Goal: Check status: Check status

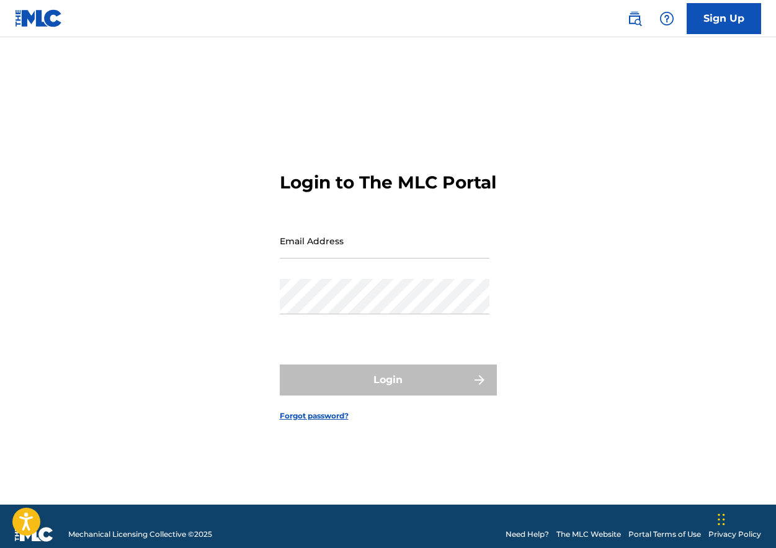
click at [425, 255] on input "Email Address" at bounding box center [385, 240] width 210 height 35
type input "[EMAIL_ADDRESS][DOMAIN_NAME]"
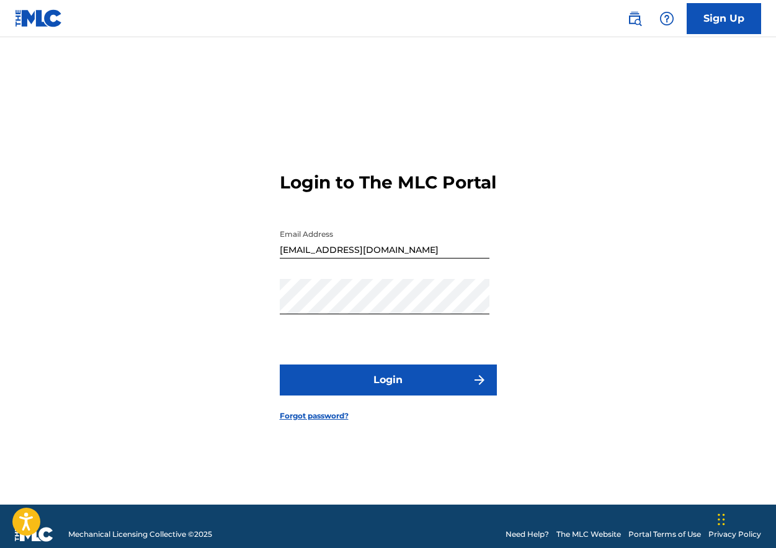
click at [382, 389] on button "Login" at bounding box center [388, 380] width 217 height 31
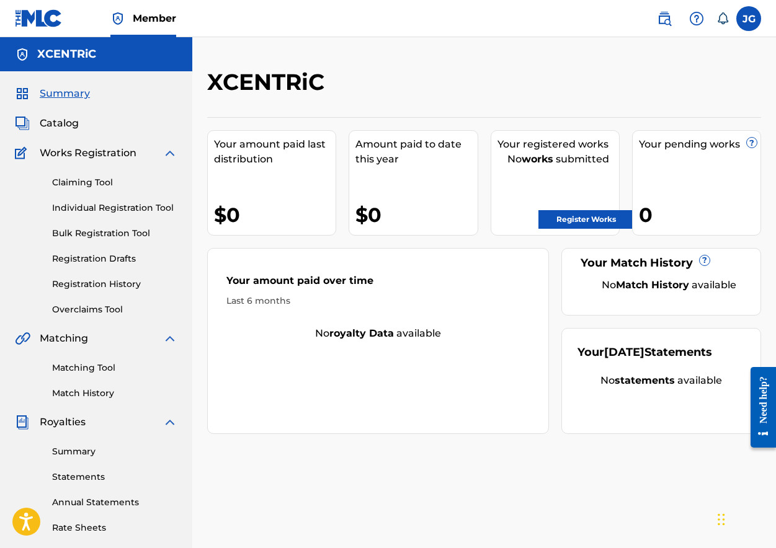
scroll to position [19, 0]
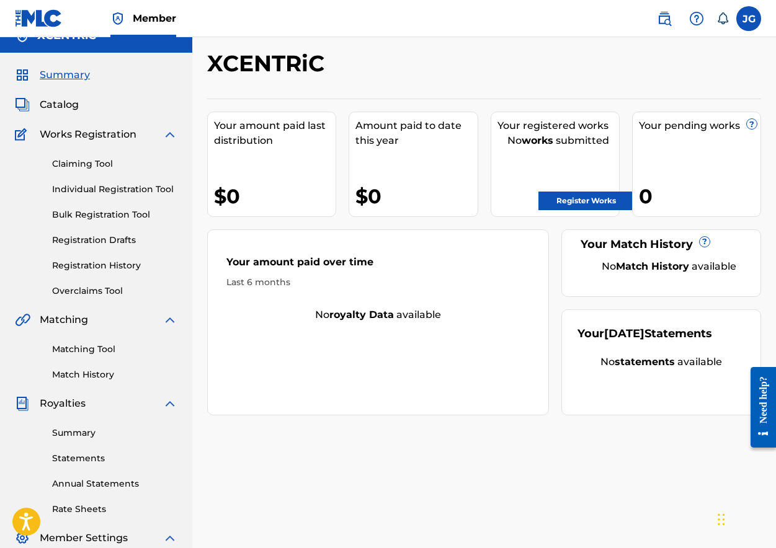
click at [126, 265] on link "Registration History" at bounding box center [114, 265] width 125 height 13
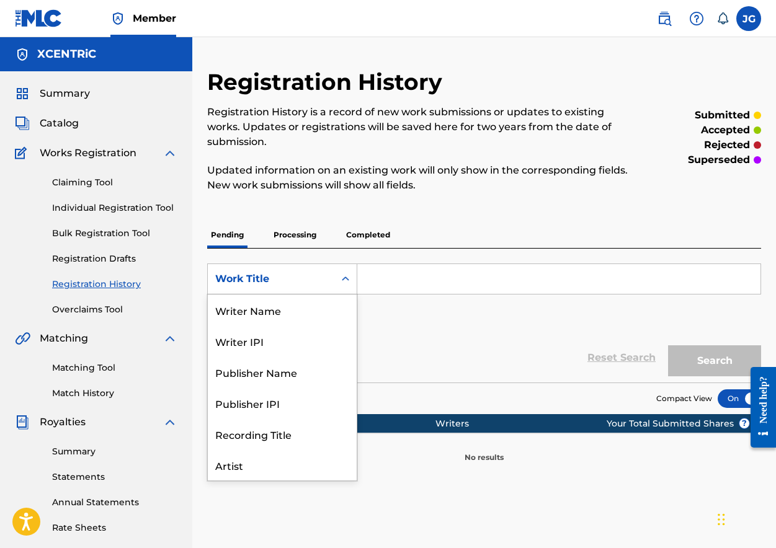
click at [345, 277] on icon "Search Form" at bounding box center [345, 279] width 12 height 12
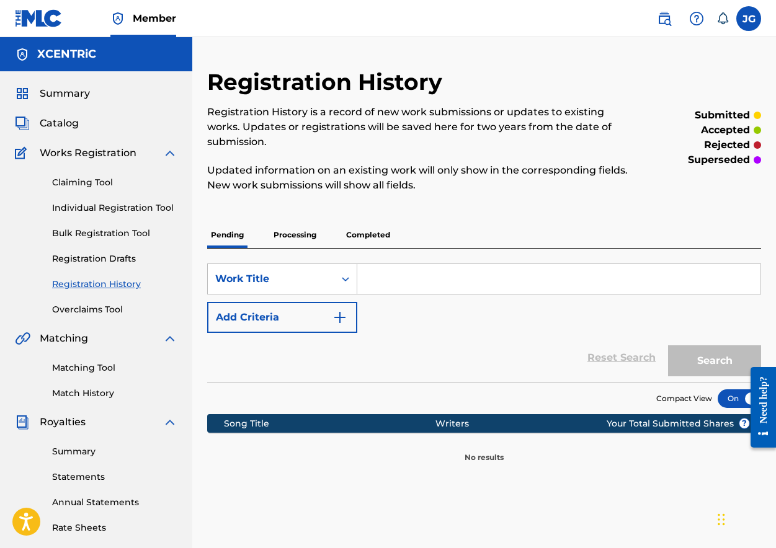
click at [307, 235] on p "Processing" at bounding box center [295, 235] width 50 height 26
click at [377, 229] on p "Completed" at bounding box center [367, 235] width 51 height 26
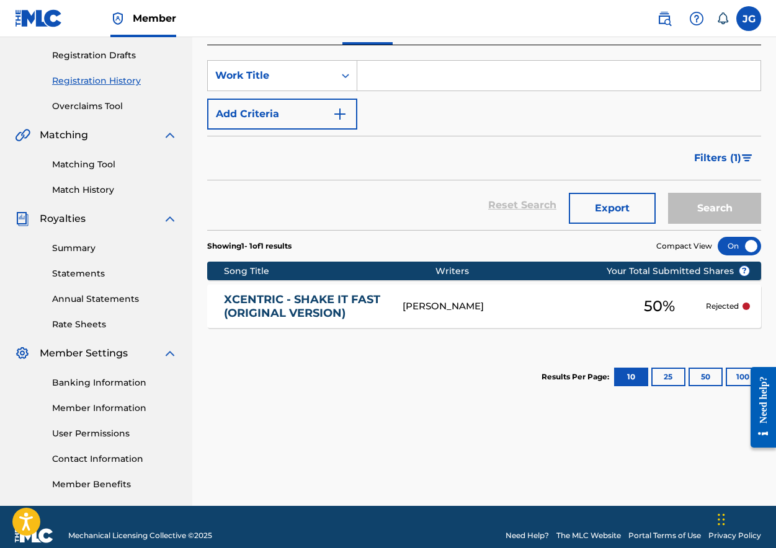
scroll to position [202, 0]
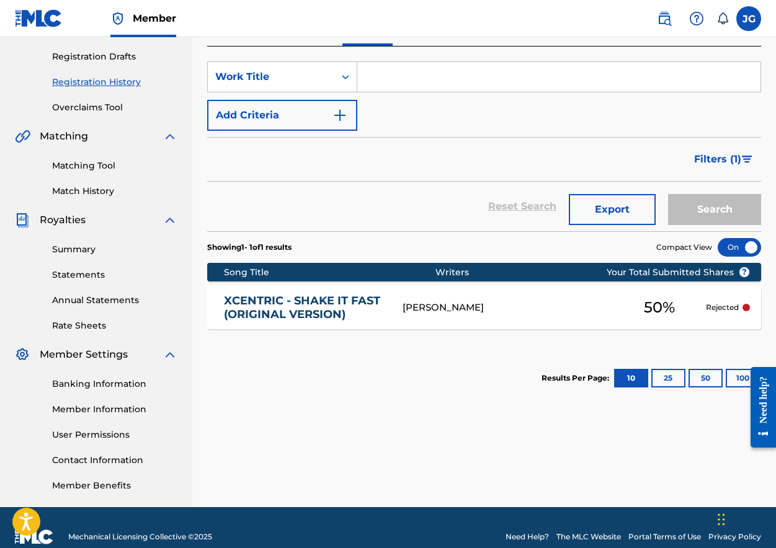
click at [745, 306] on div at bounding box center [745, 307] width 7 height 7
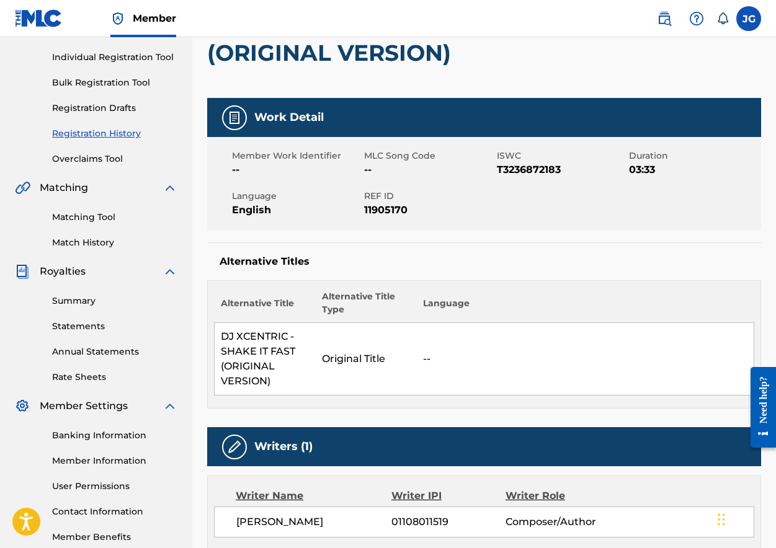
scroll to position [167, 0]
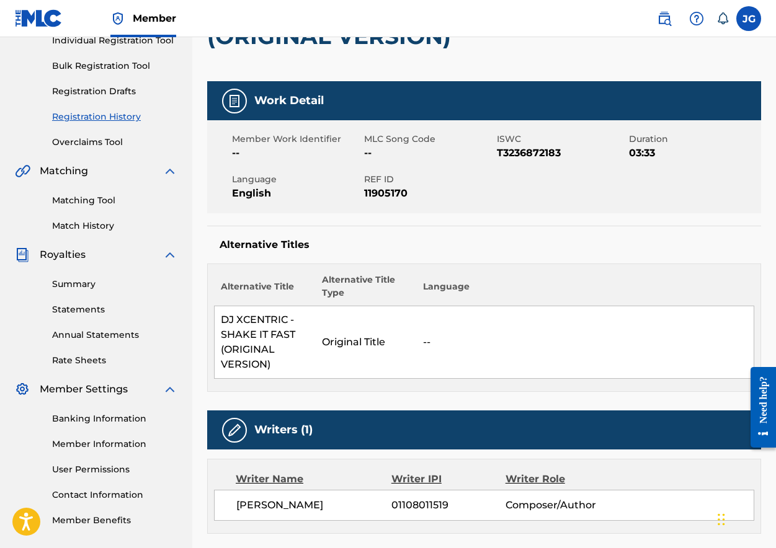
click at [765, 404] on div "Need help?" at bounding box center [763, 399] width 17 height 47
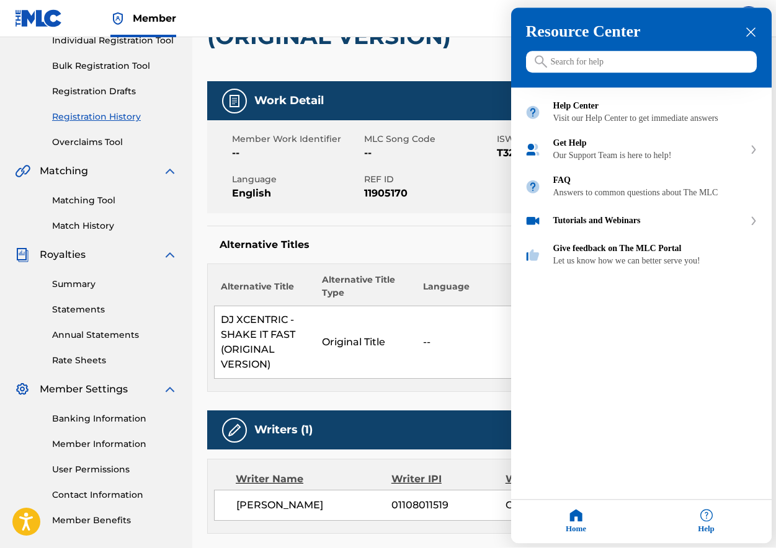
click at [760, 27] on div "Resource Center" at bounding box center [641, 48] width 260 height 80
click at [748, 30] on icon "close resource center" at bounding box center [750, 32] width 9 height 9
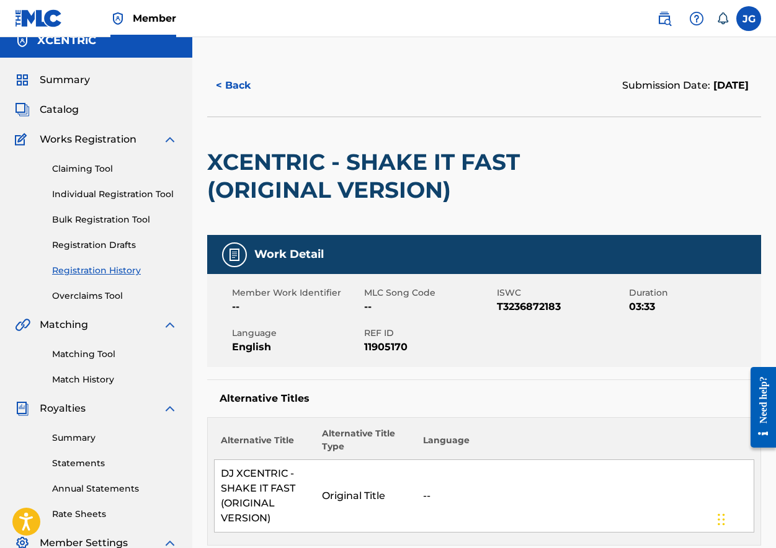
scroll to position [25, 0]
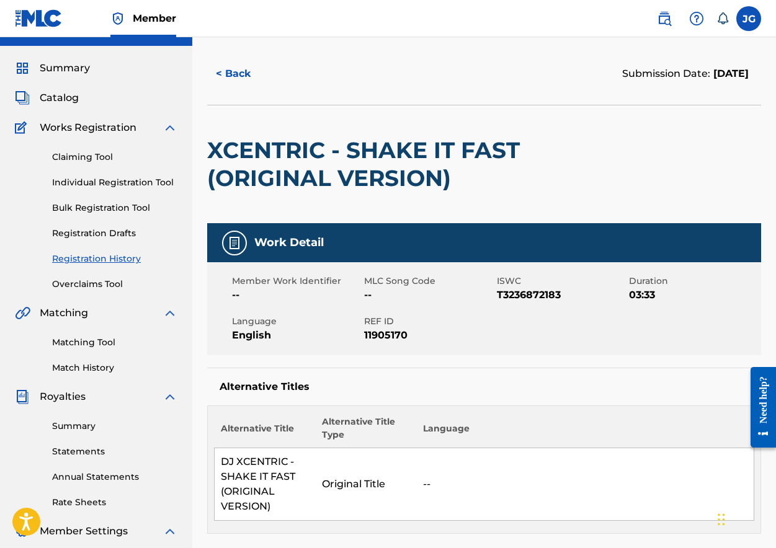
click at [71, 69] on span "Summary" at bounding box center [65, 68] width 50 height 15
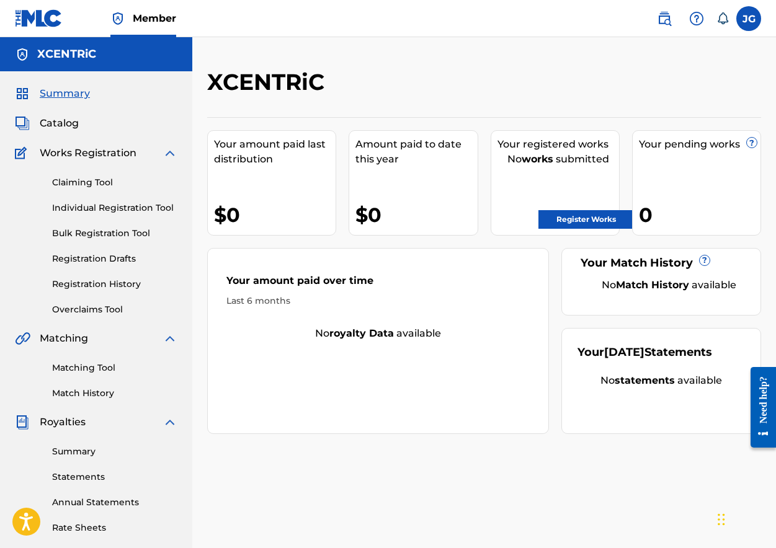
click at [70, 120] on span "Catalog" at bounding box center [59, 123] width 39 height 15
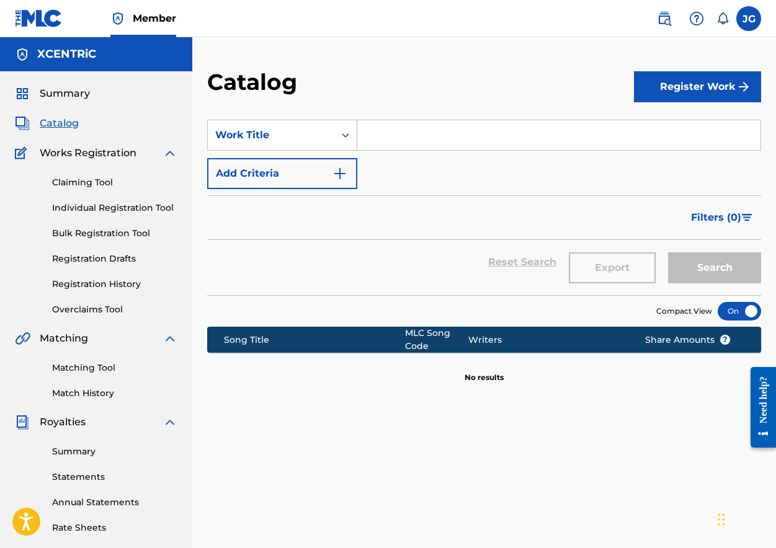
click at [84, 187] on link "Claiming Tool" at bounding box center [114, 182] width 125 height 13
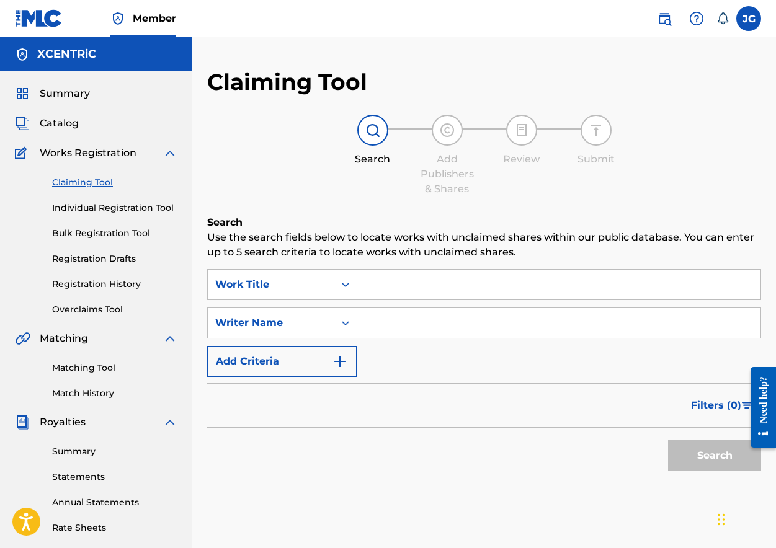
click at [89, 208] on link "Individual Registration Tool" at bounding box center [114, 208] width 125 height 13
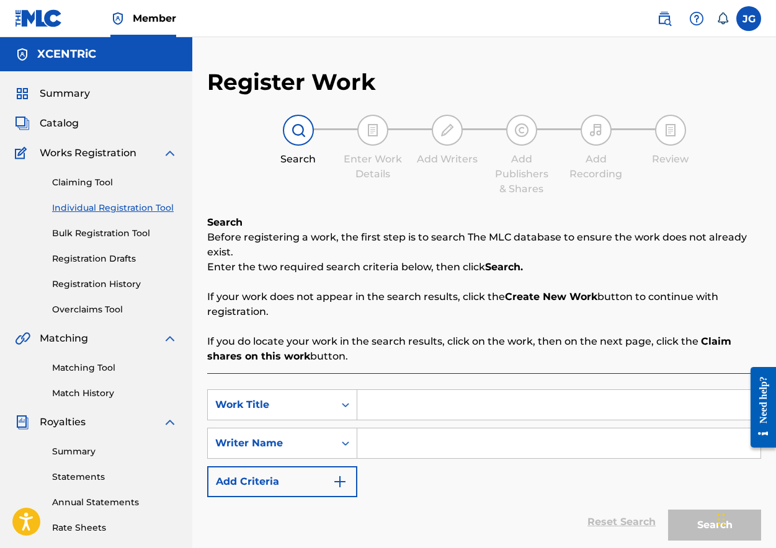
click at [89, 223] on div "Claiming Tool Individual Registration Tool Bulk Registration Tool Registration …" at bounding box center [96, 239] width 162 height 156
click at [89, 233] on link "Bulk Registration Tool" at bounding box center [114, 233] width 125 height 13
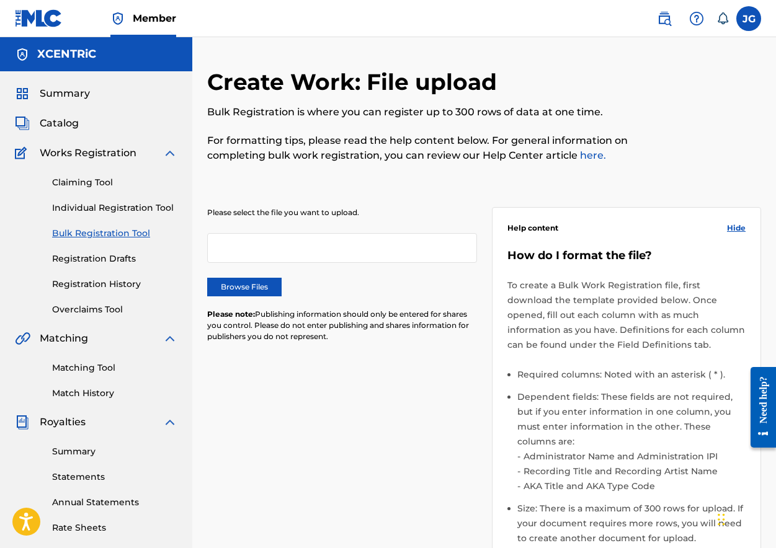
click at [87, 254] on link "Registration Drafts" at bounding box center [114, 258] width 125 height 13
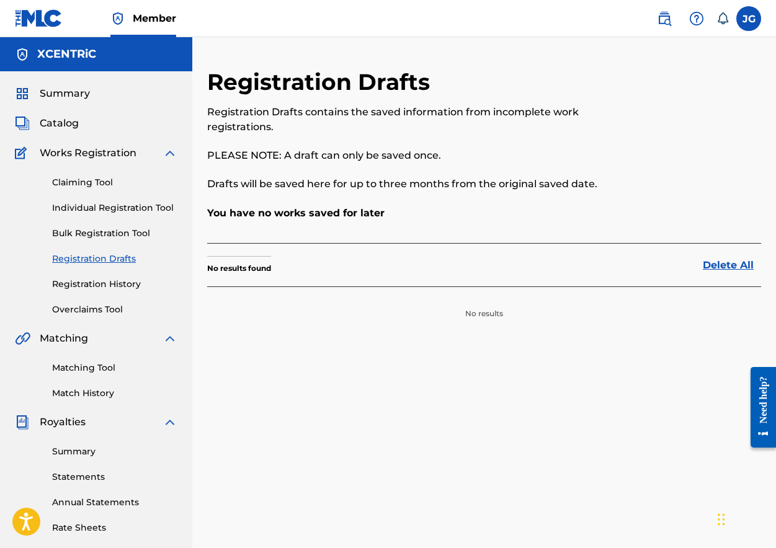
click at [119, 290] on link "Registration History" at bounding box center [114, 284] width 125 height 13
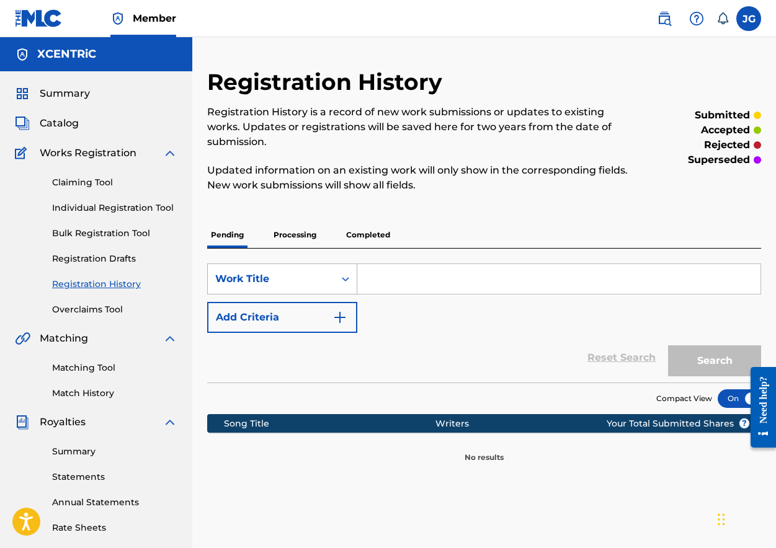
click at [334, 275] on div "Search Form" at bounding box center [345, 279] width 22 height 30
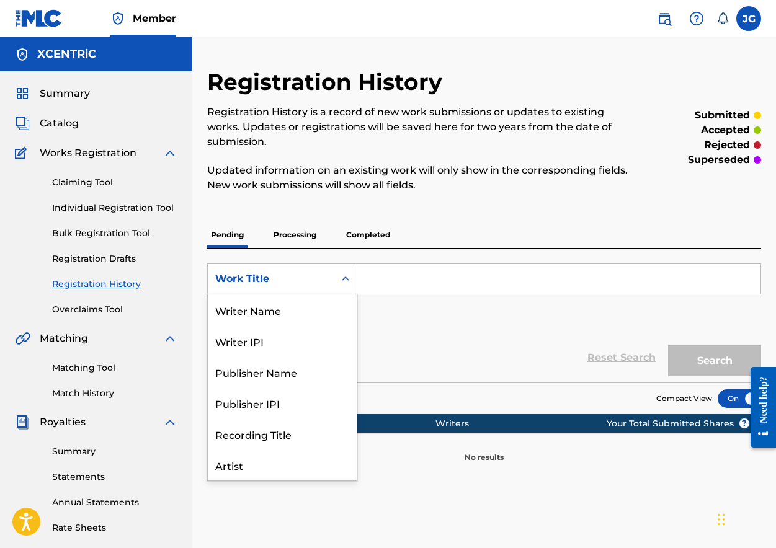
scroll to position [62, 0]
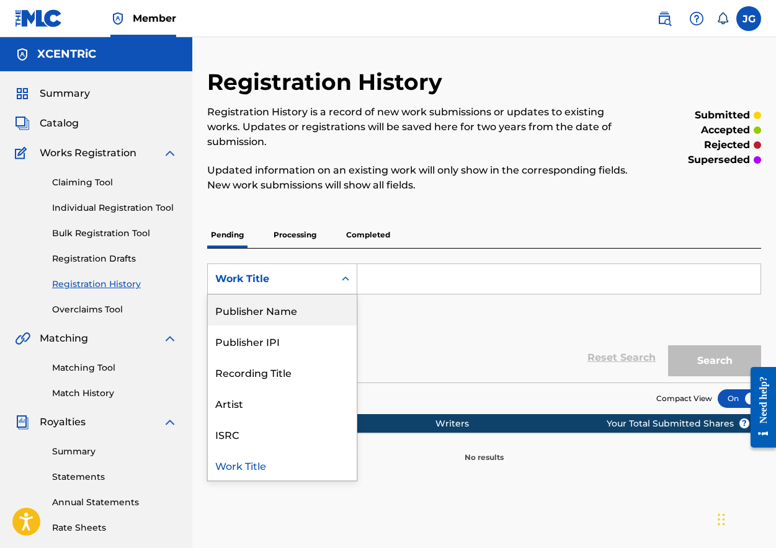
click at [371, 250] on div "SearchWithCriteriaa78ef822-66d6-462b-b130-6249dba04f82 Publisher Name, 3 of 8. …" at bounding box center [484, 316] width 554 height 134
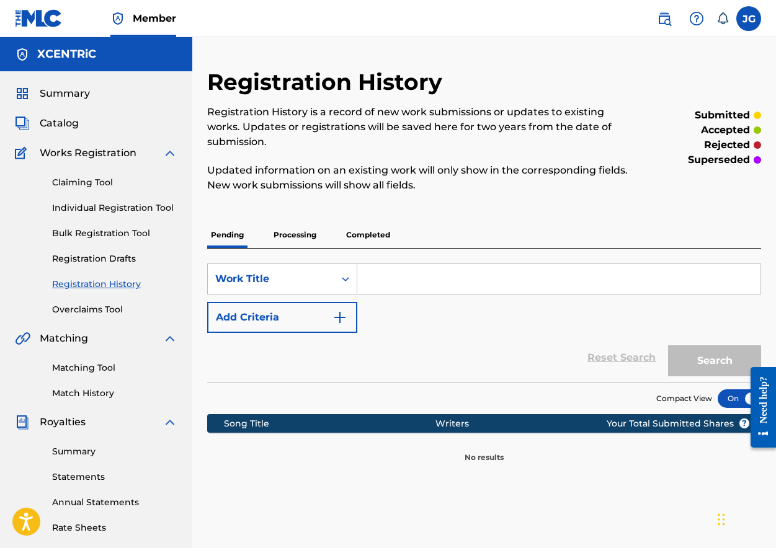
click at [371, 240] on p "Completed" at bounding box center [367, 235] width 51 height 26
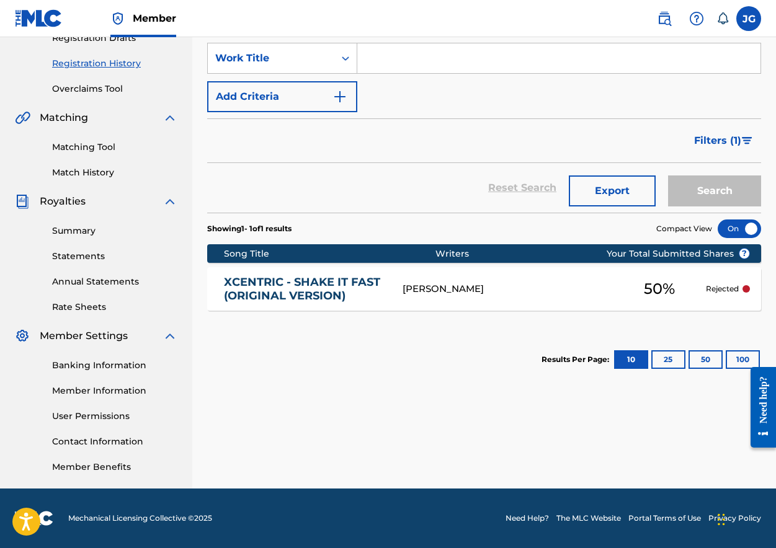
scroll to position [221, 0]
click at [699, 290] on div "50 %" at bounding box center [659, 289] width 93 height 29
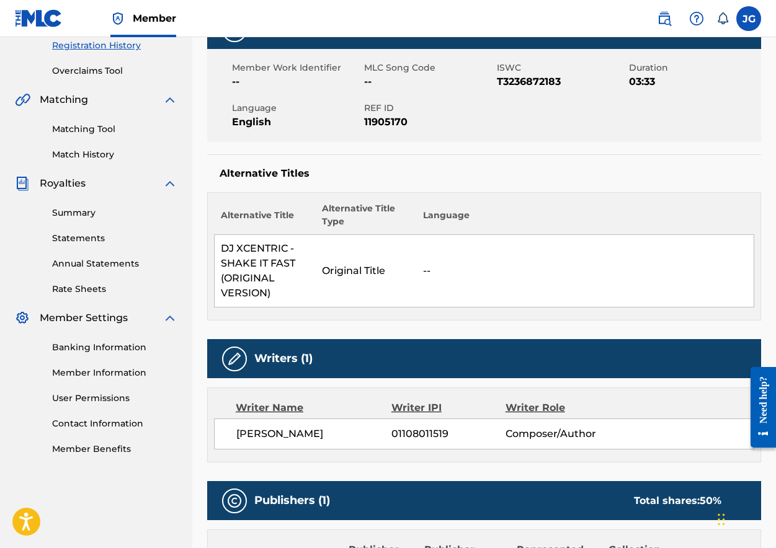
scroll to position [155, 0]
